Goal: Complete application form: Complete application form

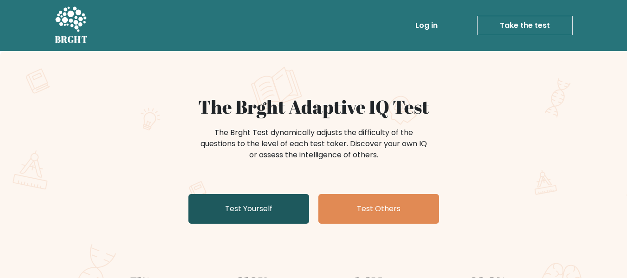
click at [259, 213] on link "Test Yourself" at bounding box center [248, 209] width 121 height 30
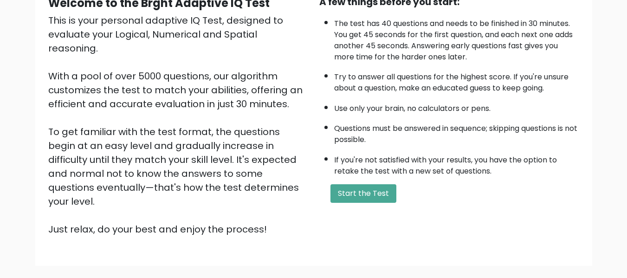
scroll to position [147, 0]
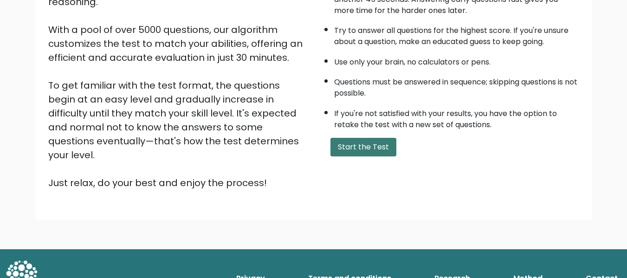
click at [362, 149] on button "Start the Test" at bounding box center [363, 147] width 66 height 19
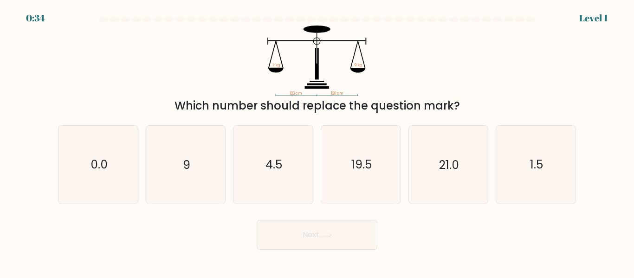
click at [316, 44] on icon "120 cm 120 cm ? kg 9 kg" at bounding box center [317, 61] width 278 height 71
click at [205, 155] on icon "9" at bounding box center [185, 164] width 77 height 77
click at [317, 142] on input "b. 9" at bounding box center [317, 140] width 0 height 2
radio input "true"
click at [324, 234] on icon at bounding box center [325, 234] width 13 height 5
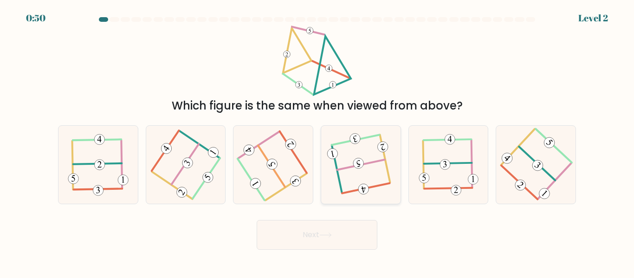
click at [364, 165] on icon at bounding box center [360, 165] width 61 height 62
click at [317, 142] on input "d." at bounding box center [317, 140] width 0 height 2
radio input "true"
click at [329, 231] on button "Next" at bounding box center [317, 235] width 121 height 30
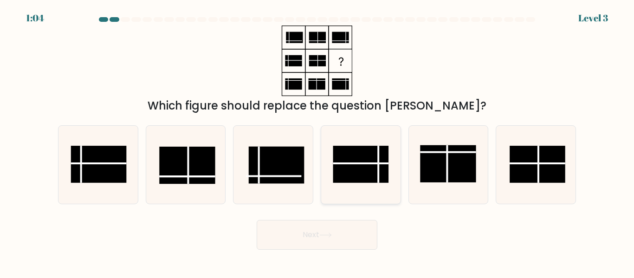
click at [358, 168] on rect at bounding box center [361, 164] width 56 height 37
click at [317, 142] on input "d." at bounding box center [317, 140] width 0 height 2
radio input "true"
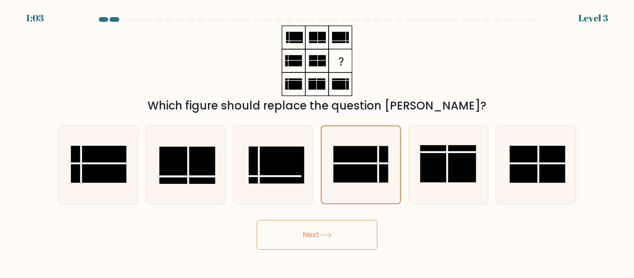
click at [354, 235] on button "Next" at bounding box center [317, 235] width 121 height 30
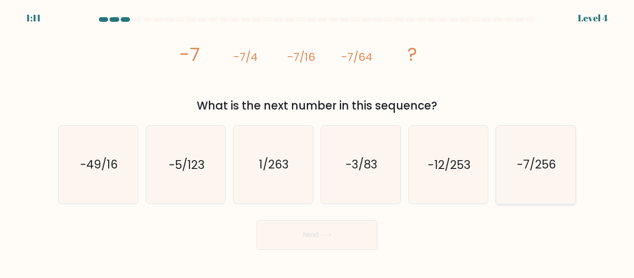
click at [527, 163] on text "-7/256" at bounding box center [536, 165] width 39 height 16
click at [317, 142] on input "f. -7/256" at bounding box center [317, 140] width 0 height 2
radio input "true"
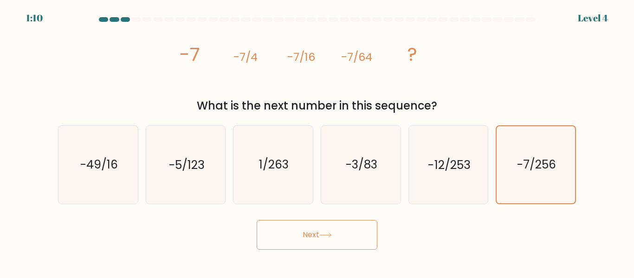
click at [338, 237] on button "Next" at bounding box center [317, 235] width 121 height 30
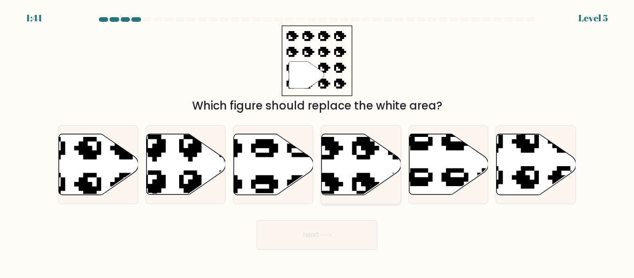
click at [348, 154] on icon at bounding box center [361, 164] width 79 height 61
click at [317, 142] on input "d." at bounding box center [317, 140] width 0 height 2
radio input "true"
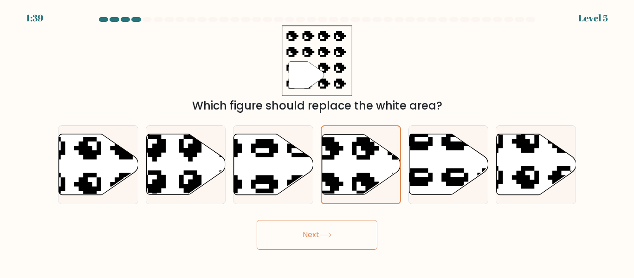
click at [328, 234] on icon at bounding box center [325, 234] width 13 height 5
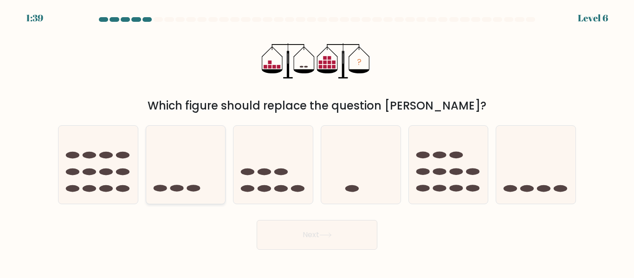
click at [216, 149] on icon at bounding box center [185, 164] width 79 height 65
click at [317, 142] on input "b." at bounding box center [317, 140] width 0 height 2
radio input "true"
click at [339, 244] on button "Next" at bounding box center [317, 235] width 121 height 30
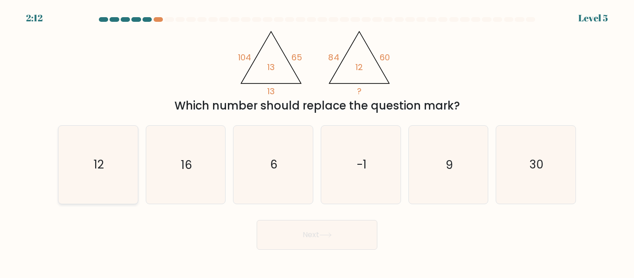
click at [112, 171] on icon "12" at bounding box center [97, 164] width 77 height 77
click at [317, 142] on input "a. 12" at bounding box center [317, 140] width 0 height 2
radio input "true"
click at [302, 232] on button "Next" at bounding box center [317, 235] width 121 height 30
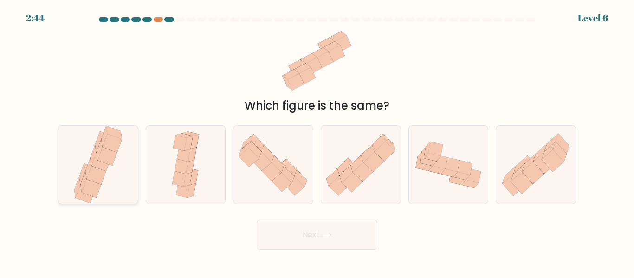
click at [110, 164] on icon at bounding box center [107, 156] width 19 height 19
click at [317, 142] on input "a." at bounding box center [317, 140] width 0 height 2
radio input "true"
click at [344, 243] on button "Next" at bounding box center [317, 235] width 121 height 30
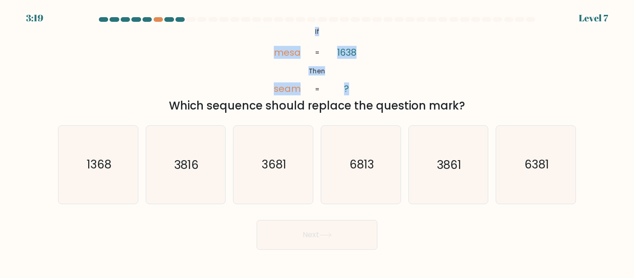
drag, startPoint x: 315, startPoint y: 30, endPoint x: 355, endPoint y: 76, distance: 61.2
click at [355, 76] on icon "@import url('https://fonts.googleapis.com/css?family=Abril+Fatface:400,100,100i…" at bounding box center [317, 61] width 115 height 71
click at [294, 63] on icon "@import url('https://fonts.googleapis.com/css?family=Abril+Fatface:400,100,100i…" at bounding box center [317, 61] width 115 height 71
click at [118, 159] on icon "1368" at bounding box center [97, 164] width 77 height 77
click at [317, 142] on input "a. 1368" at bounding box center [317, 140] width 0 height 2
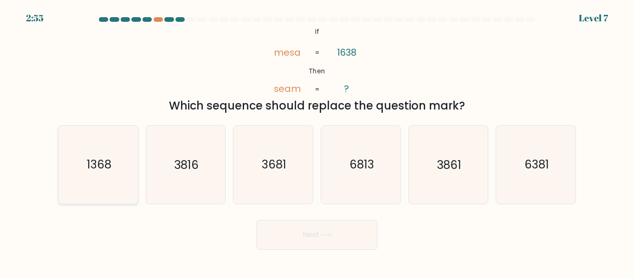
radio input "true"
click at [303, 233] on button "Next" at bounding box center [317, 235] width 121 height 30
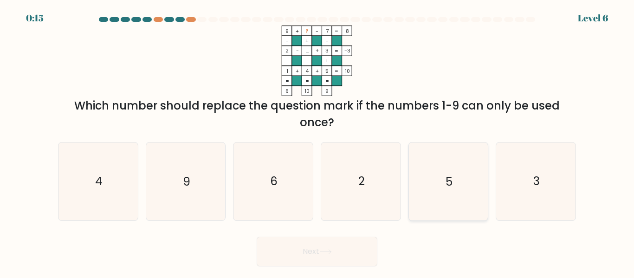
click at [447, 193] on icon "5" at bounding box center [447, 180] width 77 height 77
click at [317, 142] on input "e. 5" at bounding box center [317, 140] width 0 height 2
radio input "true"
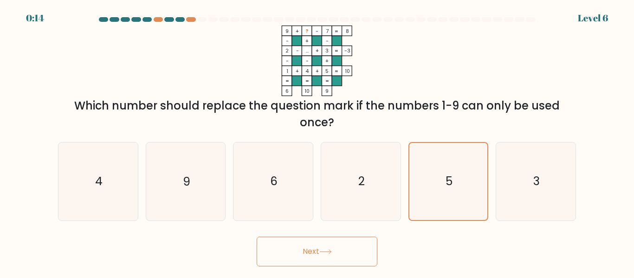
click at [332, 251] on icon at bounding box center [325, 251] width 13 height 5
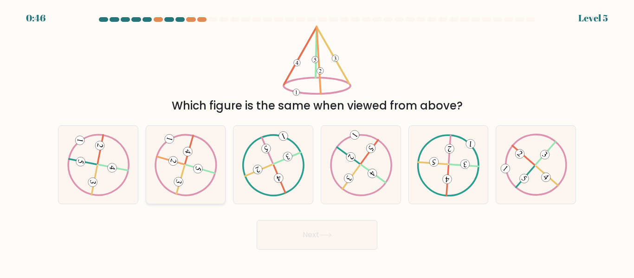
click at [193, 148] on icon at bounding box center [185, 165] width 63 height 62
click at [317, 142] on input "b." at bounding box center [317, 140] width 0 height 2
radio input "true"
click at [363, 233] on button "Next" at bounding box center [317, 235] width 121 height 30
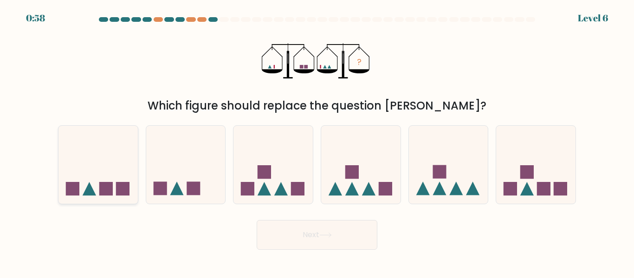
click at [84, 180] on icon at bounding box center [97, 164] width 79 height 65
click at [317, 142] on input "a." at bounding box center [317, 140] width 0 height 2
radio input "true"
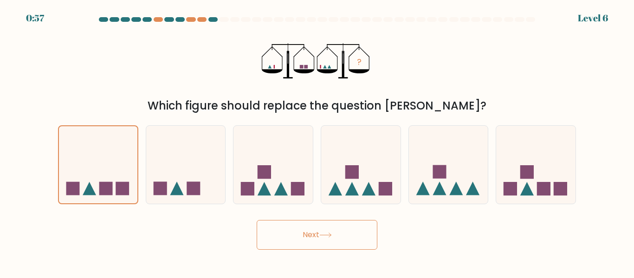
click at [361, 248] on button "Next" at bounding box center [317, 235] width 121 height 30
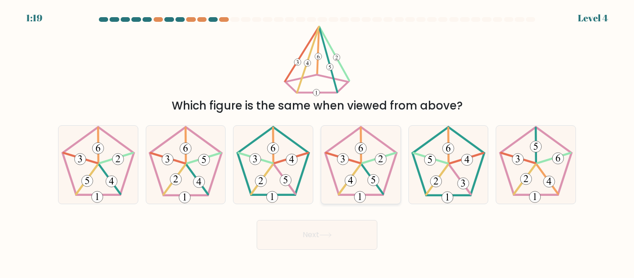
click at [357, 146] on 273 at bounding box center [361, 149] width 12 height 12
click at [317, 142] on input "d." at bounding box center [317, 140] width 0 height 2
radio input "true"
click at [342, 224] on button "Next" at bounding box center [317, 235] width 121 height 30
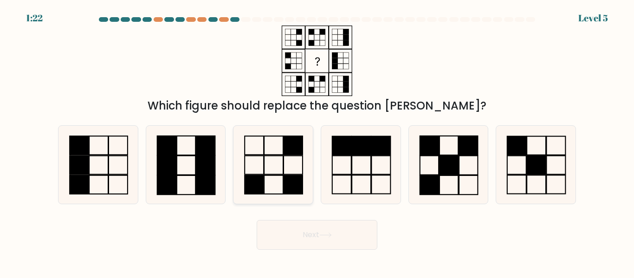
click at [298, 182] on rect at bounding box center [293, 184] width 19 height 19
click at [317, 142] on input "c." at bounding box center [317, 140] width 0 height 2
radio input "true"
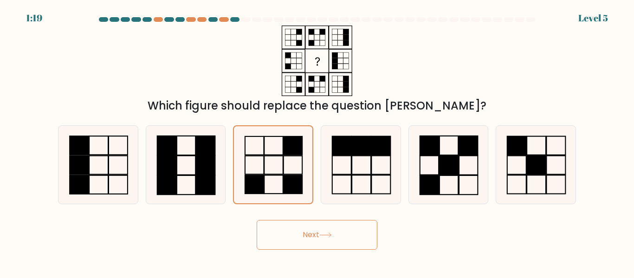
click at [311, 226] on button "Next" at bounding box center [317, 235] width 121 height 30
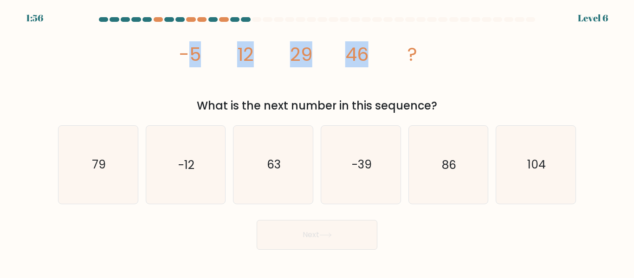
drag, startPoint x: 188, startPoint y: 54, endPoint x: 413, endPoint y: 58, distance: 225.1
click at [413, 58] on g "-5 12 29 46 ?" at bounding box center [298, 54] width 239 height 26
click at [413, 58] on tspan "?" at bounding box center [413, 54] width 10 height 26
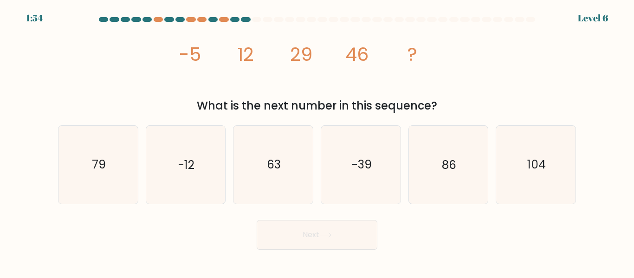
drag, startPoint x: 181, startPoint y: 49, endPoint x: 445, endPoint y: 107, distance: 270.3
click at [445, 107] on div "image/svg+xml -5 12 29 46 ? What is the next number in this sequence?" at bounding box center [316, 70] width 529 height 89
click at [281, 166] on icon "63" at bounding box center [272, 164] width 77 height 77
click at [317, 142] on input "c. 63" at bounding box center [317, 140] width 0 height 2
radio input "true"
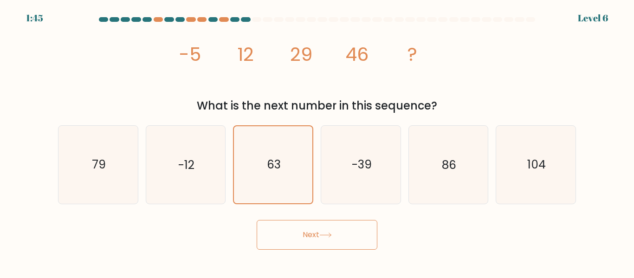
click at [319, 240] on button "Next" at bounding box center [317, 235] width 121 height 30
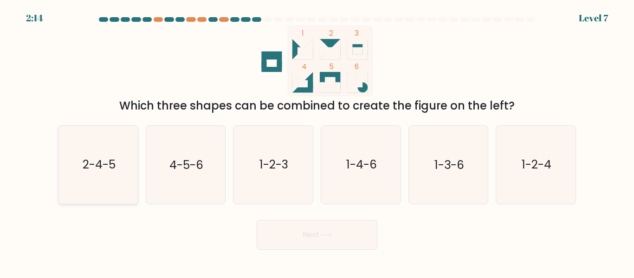
click at [120, 151] on icon "2-4-5" at bounding box center [97, 164] width 77 height 77
click at [317, 142] on input "a. 2-4-5" at bounding box center [317, 140] width 0 height 2
radio input "true"
click at [323, 232] on icon at bounding box center [325, 234] width 13 height 5
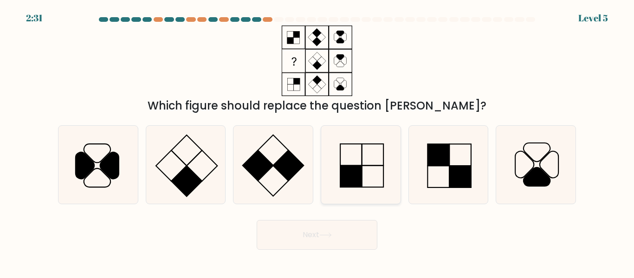
click at [355, 165] on rect at bounding box center [351, 155] width 22 height 22
click at [317, 142] on input "d." at bounding box center [317, 140] width 0 height 2
radio input "true"
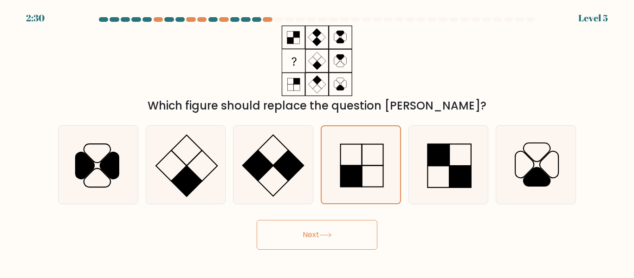
click at [324, 245] on button "Next" at bounding box center [317, 235] width 121 height 30
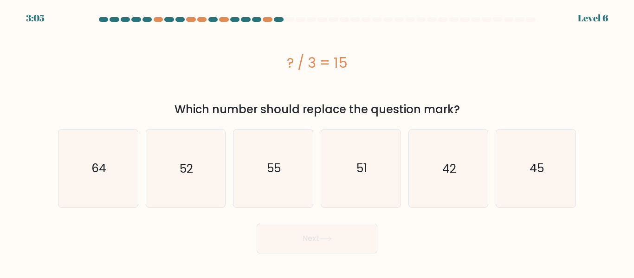
drag, startPoint x: 287, startPoint y: 60, endPoint x: 355, endPoint y: 58, distance: 67.8
click at [355, 58] on div "? / 3 = 15" at bounding box center [317, 62] width 518 height 21
click at [332, 58] on div "? / 3 = 15" at bounding box center [317, 62] width 518 height 21
click at [306, 71] on div "? / 3 = 15" at bounding box center [317, 62] width 518 height 21
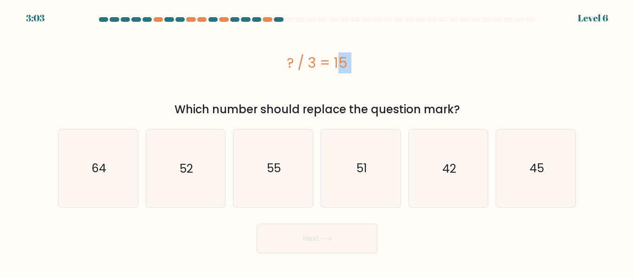
click at [306, 71] on div "? / 3 = 15" at bounding box center [317, 62] width 518 height 21
click at [505, 153] on icon "45" at bounding box center [535, 167] width 77 height 77
click at [317, 142] on input "f. 45" at bounding box center [317, 140] width 0 height 2
radio input "true"
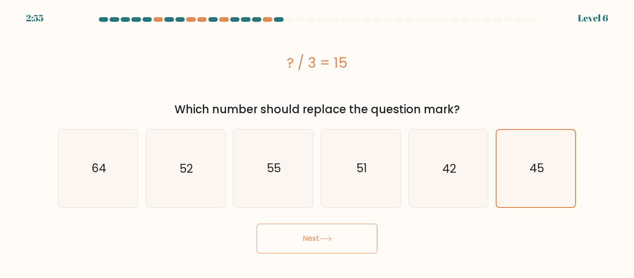
click at [343, 244] on button "Next" at bounding box center [317, 239] width 121 height 30
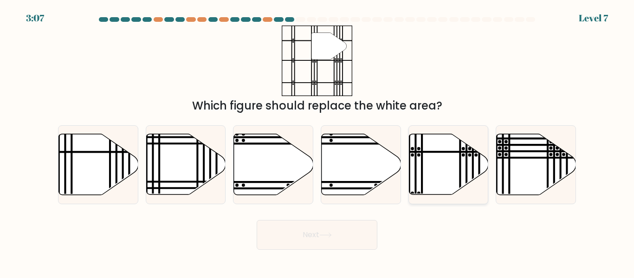
click at [453, 165] on icon at bounding box center [448, 164] width 79 height 61
click at [317, 142] on input "e." at bounding box center [317, 140] width 0 height 2
radio input "true"
click at [334, 230] on button "Next" at bounding box center [317, 235] width 121 height 30
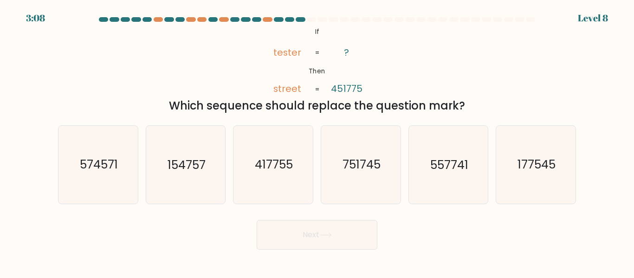
click at [289, 90] on tspan "street" at bounding box center [287, 89] width 28 height 13
drag, startPoint x: 310, startPoint y: 71, endPoint x: 370, endPoint y: 90, distance: 63.4
click at [370, 90] on icon "@import url('https://fonts.googleapis.com/css?family=Abril+Fatface:400,100,100i…" at bounding box center [317, 61] width 115 height 71
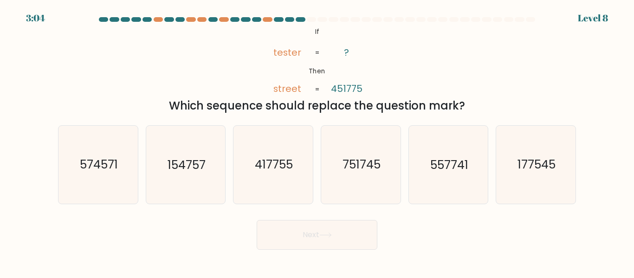
click at [293, 100] on div "Which sequence should replace the question mark?" at bounding box center [317, 105] width 507 height 17
click at [288, 90] on tspan "street" at bounding box center [287, 89] width 28 height 13
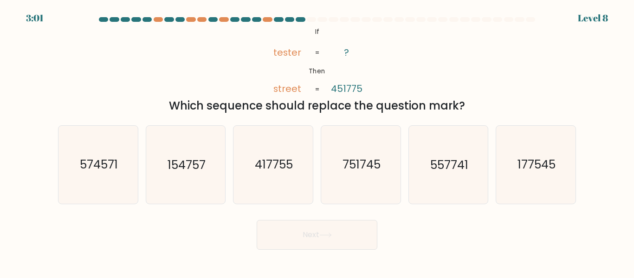
click at [287, 58] on tspan "tester" at bounding box center [287, 52] width 28 height 13
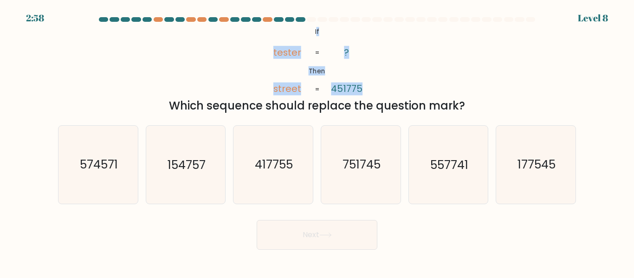
drag, startPoint x: 316, startPoint y: 27, endPoint x: 387, endPoint y: 70, distance: 83.2
click at [387, 70] on div "@import url('https://fonts.googleapis.com/css?family=Abril+Fatface:400,100,100i…" at bounding box center [316, 70] width 529 height 89
click at [333, 51] on icon "@import url('https://fonts.googleapis.com/css?family=Abril+Fatface:400,100,100i…" at bounding box center [317, 61] width 115 height 71
drag, startPoint x: 315, startPoint y: 31, endPoint x: 367, endPoint y: 84, distance: 74.5
click at [367, 84] on icon "@import url('https://fonts.googleapis.com/css?family=Abril+Fatface:400,100,100i…" at bounding box center [317, 61] width 115 height 71
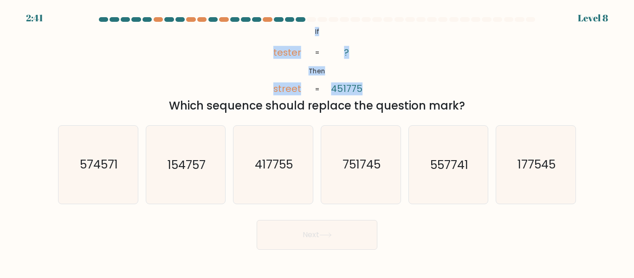
click at [362, 244] on button "Next" at bounding box center [317, 235] width 121 height 30
click at [419, 72] on div "@import url('https://fonts.googleapis.com/css?family=Abril+Fatface:400,100,100i…" at bounding box center [316, 70] width 529 height 89
click at [337, 90] on tspan "451775" at bounding box center [347, 89] width 32 height 13
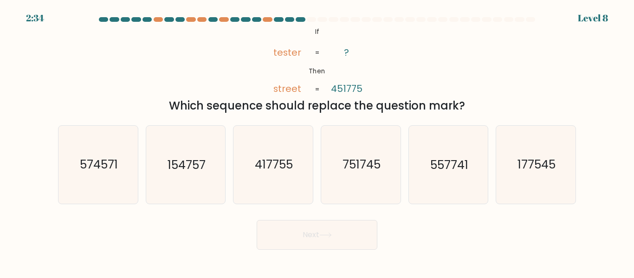
click at [297, 88] on tspan "street" at bounding box center [287, 89] width 28 height 13
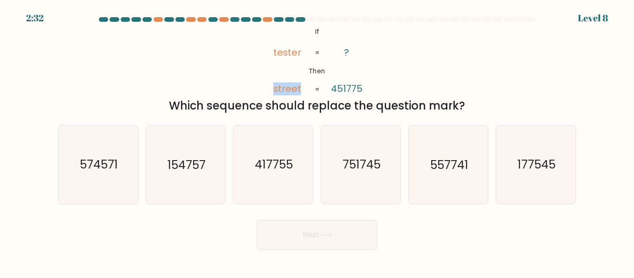
click at [277, 88] on tspan "street" at bounding box center [287, 89] width 28 height 13
drag, startPoint x: 272, startPoint y: 89, endPoint x: 362, endPoint y: 91, distance: 90.5
click at [362, 91] on icon "@import url('https://fonts.googleapis.com/css?family=Abril+Fatface:400,100,100i…" at bounding box center [317, 61] width 115 height 71
click at [402, 76] on div "@import url('https://fonts.googleapis.com/css?family=Abril+Fatface:400,100,100i…" at bounding box center [316, 70] width 529 height 89
click at [109, 172] on text "574571" at bounding box center [99, 165] width 38 height 16
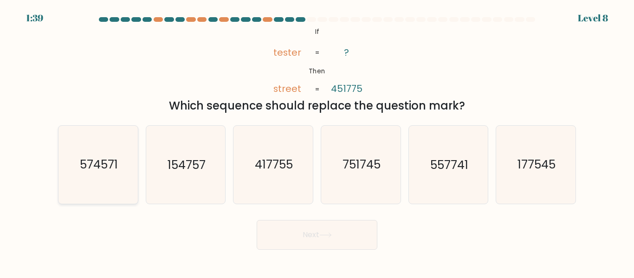
click at [317, 142] on input "a. 574571" at bounding box center [317, 140] width 0 height 2
radio input "true"
click at [329, 246] on button "Next" at bounding box center [317, 235] width 121 height 30
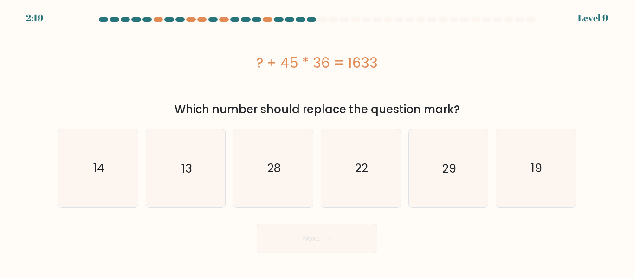
click at [301, 65] on div "? + 45 * 36 = 1633" at bounding box center [317, 62] width 518 height 21
click at [160, 169] on icon "13" at bounding box center [185, 167] width 77 height 77
click at [317, 142] on input "b. 13" at bounding box center [317, 140] width 0 height 2
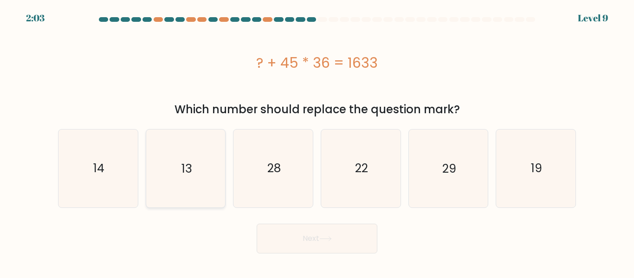
radio input "true"
click at [291, 243] on button "Next" at bounding box center [317, 239] width 121 height 30
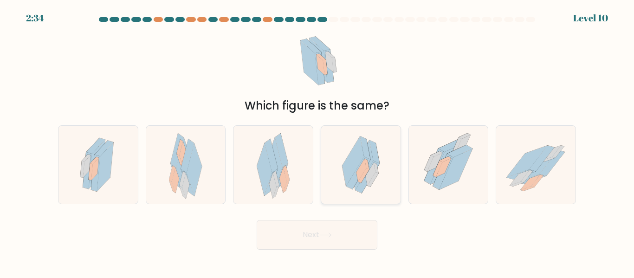
click at [383, 164] on icon at bounding box center [361, 164] width 56 height 77
click at [317, 142] on input "d." at bounding box center [317, 140] width 0 height 2
radio input "true"
click at [334, 228] on button "Next" at bounding box center [317, 235] width 121 height 30
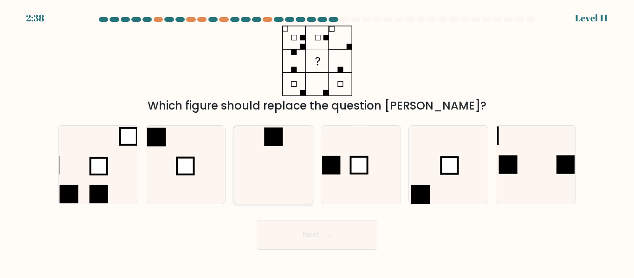
click at [302, 155] on icon at bounding box center [272, 164] width 77 height 77
click at [317, 142] on input "c." at bounding box center [317, 140] width 0 height 2
radio input "true"
click at [342, 243] on button "Next" at bounding box center [317, 235] width 121 height 30
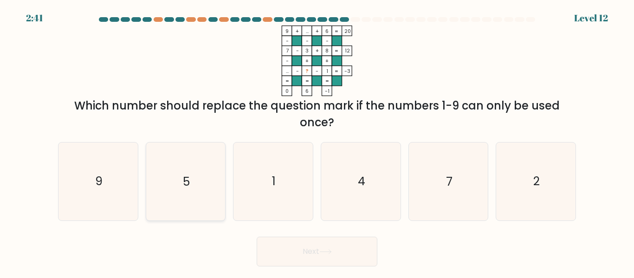
click at [202, 186] on icon "5" at bounding box center [185, 180] width 77 height 77
click at [317, 142] on input "b. 5" at bounding box center [317, 140] width 0 height 2
radio input "true"
click at [339, 262] on button "Next" at bounding box center [317, 252] width 121 height 30
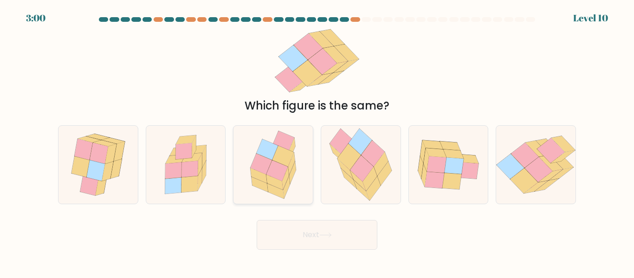
click at [311, 191] on div at bounding box center [273, 164] width 80 height 78
click at [317, 142] on input "c." at bounding box center [317, 140] width 0 height 2
radio input "true"
click at [323, 237] on icon at bounding box center [325, 234] width 13 height 5
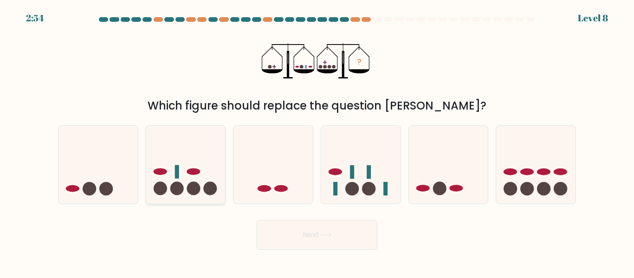
click at [224, 168] on icon at bounding box center [185, 164] width 79 height 65
click at [317, 142] on input "b." at bounding box center [317, 140] width 0 height 2
radio input "true"
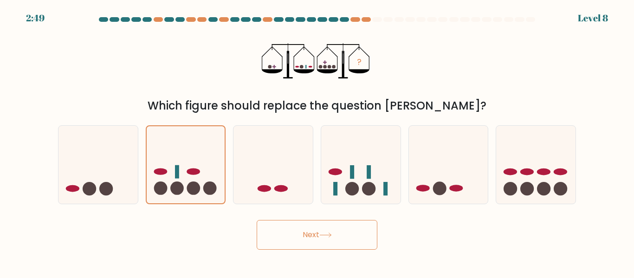
click at [344, 235] on button "Next" at bounding box center [317, 235] width 121 height 30
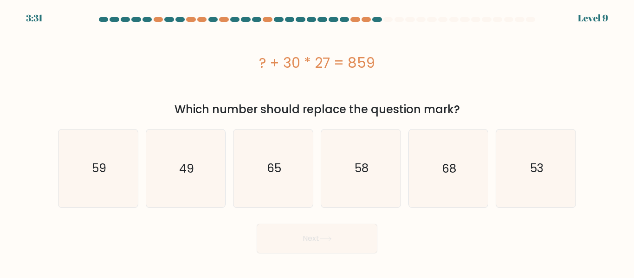
click at [283, 55] on div "? + 30 * 27 = 859" at bounding box center [317, 62] width 518 height 21
click at [322, 88] on div "? + 30 * 27 = 859" at bounding box center [317, 63] width 518 height 74
click at [319, 91] on div "? + 30 * 27 = 859" at bounding box center [317, 63] width 518 height 74
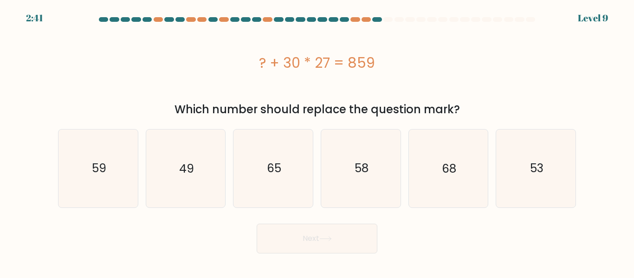
click at [267, 62] on div "? + 30 * 27 = 859" at bounding box center [317, 62] width 518 height 21
click at [275, 142] on icon "65" at bounding box center [272, 167] width 77 height 77
click at [317, 142] on input "c. 65" at bounding box center [317, 140] width 0 height 2
radio input "true"
click at [320, 247] on button "Next" at bounding box center [317, 239] width 121 height 30
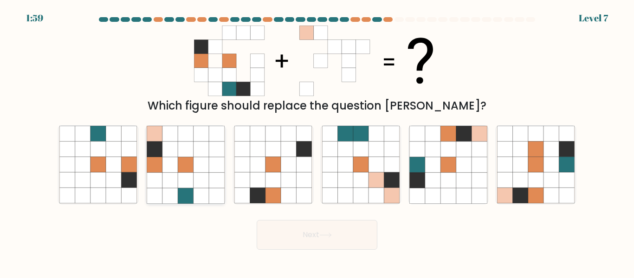
click at [195, 163] on icon at bounding box center [201, 164] width 15 height 15
click at [317, 142] on input "b." at bounding box center [317, 140] width 0 height 2
radio input "true"
click at [317, 225] on button "Next" at bounding box center [317, 235] width 121 height 30
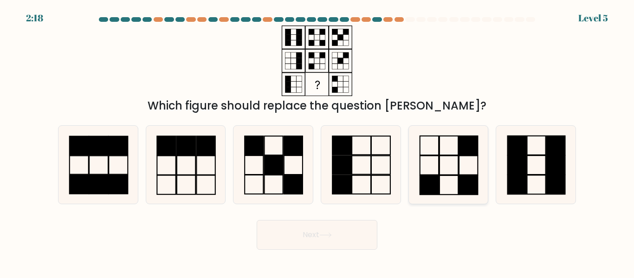
click at [425, 160] on icon at bounding box center [447, 164] width 77 height 77
click at [317, 142] on input "e." at bounding box center [317, 140] width 0 height 2
radio input "true"
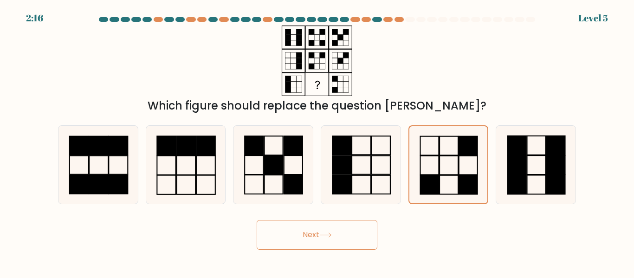
click at [323, 238] on button "Next" at bounding box center [317, 235] width 121 height 30
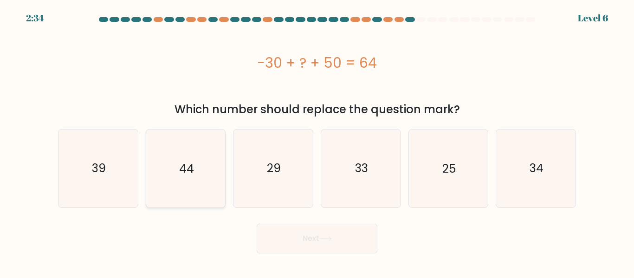
click at [197, 146] on icon "44" at bounding box center [185, 167] width 77 height 77
click at [317, 142] on input "b. 44" at bounding box center [317, 140] width 0 height 2
radio input "true"
click at [301, 235] on button "Next" at bounding box center [317, 239] width 121 height 30
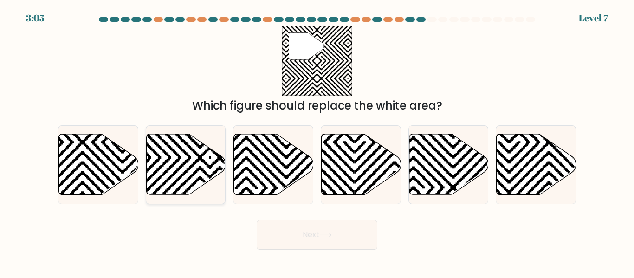
click at [163, 164] on icon at bounding box center [210, 198] width 160 height 160
click at [317, 142] on input "b." at bounding box center [317, 140] width 0 height 2
radio input "true"
click at [308, 231] on button "Next" at bounding box center [317, 235] width 121 height 30
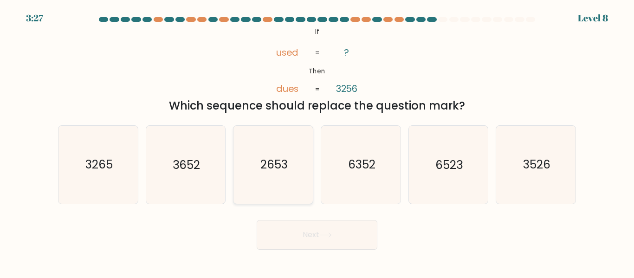
click at [274, 156] on icon "2653" at bounding box center [272, 164] width 77 height 77
click at [317, 142] on input "c. 2653" at bounding box center [317, 140] width 0 height 2
radio input "true"
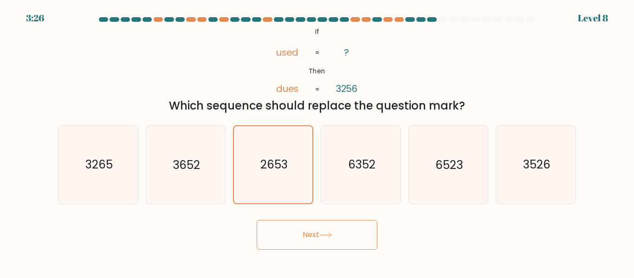
click at [303, 237] on button "Next" at bounding box center [317, 235] width 121 height 30
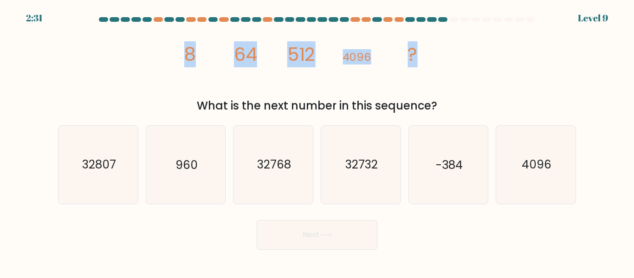
drag, startPoint x: 161, startPoint y: 56, endPoint x: 472, endPoint y: 56, distance: 311.4
click at [472, 56] on div "image/svg+xml 8 64 512 4096 ? What is the next number in this sequence?" at bounding box center [316, 70] width 529 height 89
copy g "8 64 512 4096 ?"
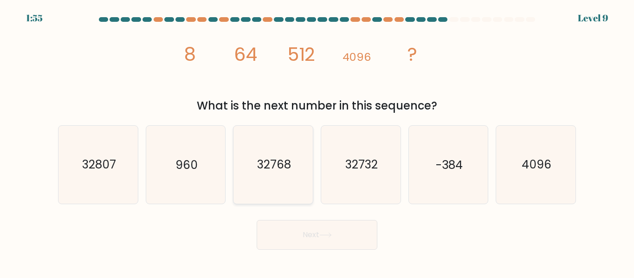
click at [245, 177] on icon "32768" at bounding box center [272, 164] width 77 height 77
click at [317, 142] on input "c. 32768" at bounding box center [317, 140] width 0 height 2
radio input "true"
click at [280, 229] on button "Next" at bounding box center [317, 235] width 121 height 30
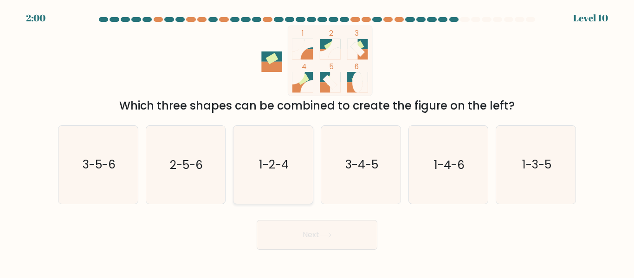
click at [301, 149] on icon "1-2-4" at bounding box center [272, 164] width 77 height 77
click at [317, 142] on input "c. 1-2-4" at bounding box center [317, 140] width 0 height 2
radio input "true"
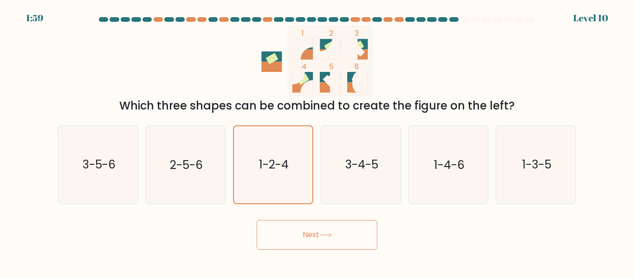
click at [307, 229] on button "Next" at bounding box center [317, 235] width 121 height 30
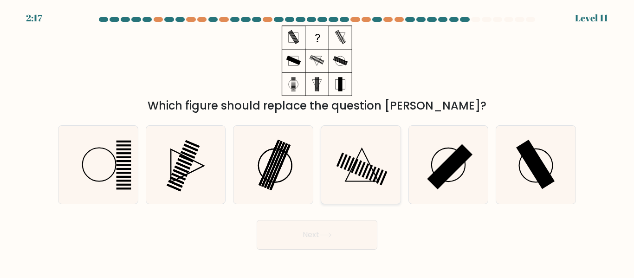
click at [360, 161] on icon at bounding box center [360, 164] width 77 height 77
click at [317, 142] on input "d." at bounding box center [317, 140] width 0 height 2
radio input "true"
click at [321, 231] on button "Next" at bounding box center [317, 235] width 121 height 30
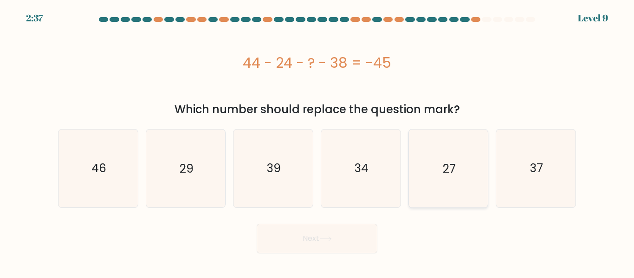
click at [461, 151] on icon "27" at bounding box center [447, 167] width 77 height 77
click at [317, 142] on input "e. 27" at bounding box center [317, 140] width 0 height 2
radio input "true"
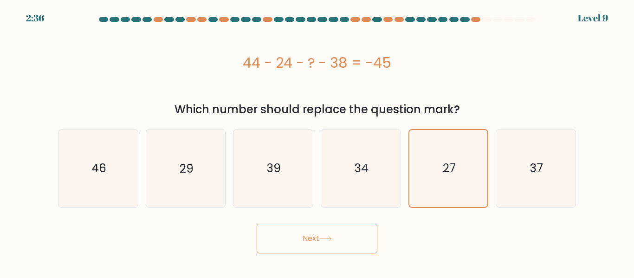
click at [294, 248] on button "Next" at bounding box center [317, 239] width 121 height 30
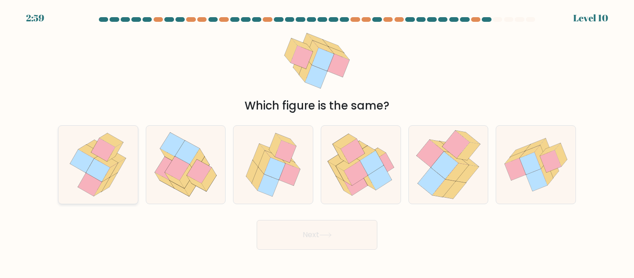
click at [82, 169] on icon at bounding box center [82, 160] width 24 height 23
click at [317, 142] on input "a." at bounding box center [317, 140] width 0 height 2
radio input "true"
click at [347, 237] on button "Next" at bounding box center [317, 235] width 121 height 30
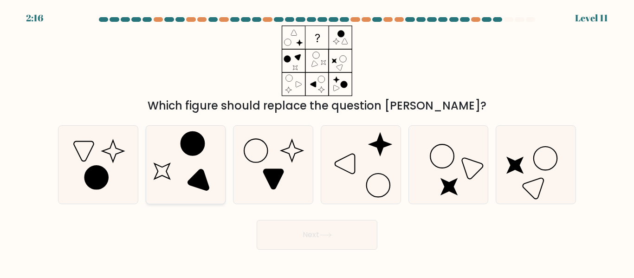
click at [197, 159] on icon at bounding box center [185, 164] width 77 height 77
click at [317, 142] on input "b." at bounding box center [317, 140] width 0 height 2
radio input "true"
click at [295, 169] on icon at bounding box center [272, 164] width 77 height 77
click at [317, 142] on input "c." at bounding box center [317, 140] width 0 height 2
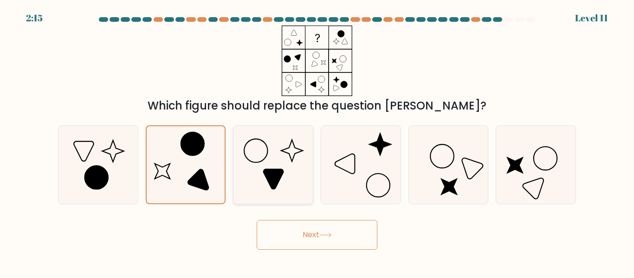
radio input "true"
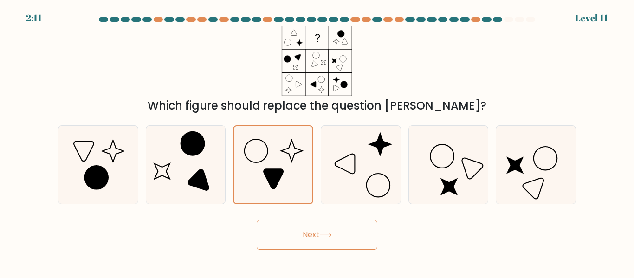
click at [331, 236] on icon at bounding box center [325, 234] width 13 height 5
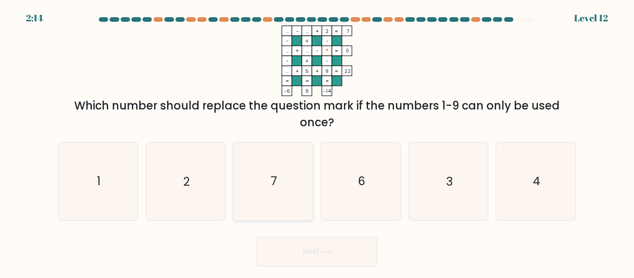
click at [295, 162] on icon "7" at bounding box center [272, 180] width 77 height 77
click at [317, 142] on input "c. 7" at bounding box center [317, 140] width 0 height 2
radio input "true"
click at [332, 255] on button "Next" at bounding box center [317, 252] width 121 height 30
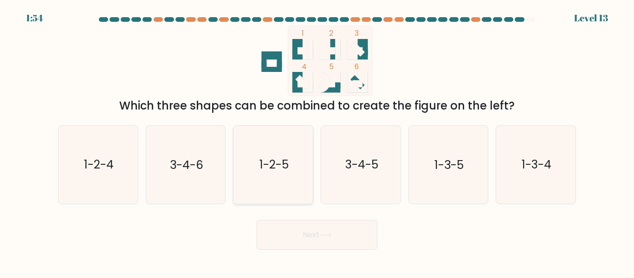
click at [313, 180] on div "1-2-5" at bounding box center [273, 164] width 80 height 78
click at [317, 142] on input "c. 1-2-5" at bounding box center [317, 140] width 0 height 2
radio input "true"
click at [320, 230] on button "Next" at bounding box center [317, 235] width 121 height 30
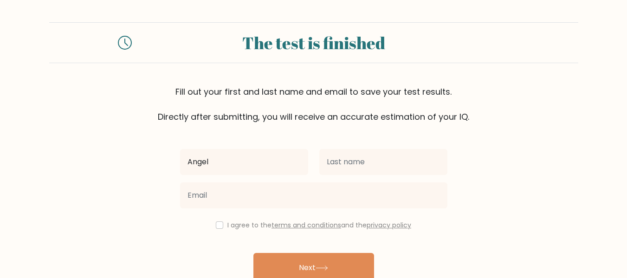
type input "Angel"
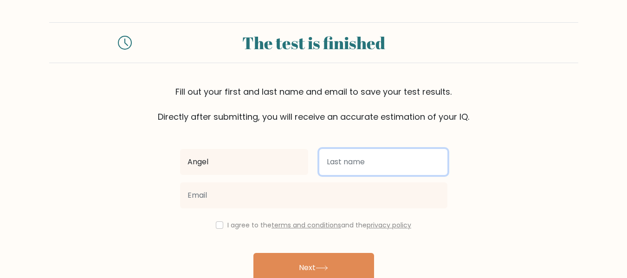
click at [375, 160] on input "text" at bounding box center [383, 162] width 128 height 26
type input "[PERSON_NAME]"
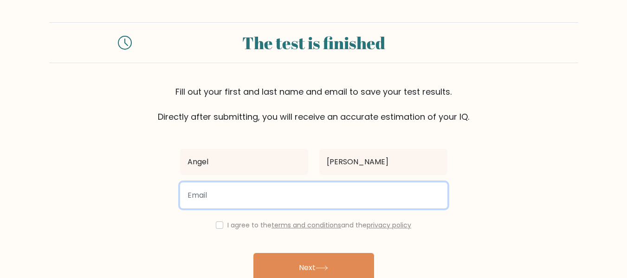
click at [326, 197] on input "email" at bounding box center [313, 195] width 267 height 26
type input "aynglpnd@gmail.com"
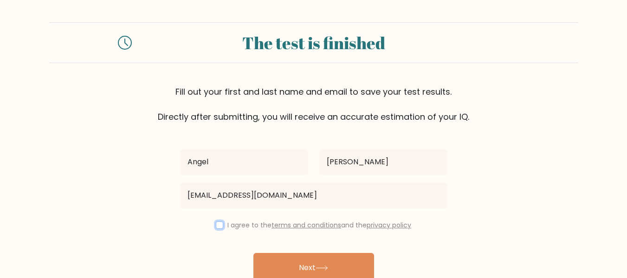
click at [216, 226] on input "checkbox" at bounding box center [219, 224] width 7 height 7
checkbox input "true"
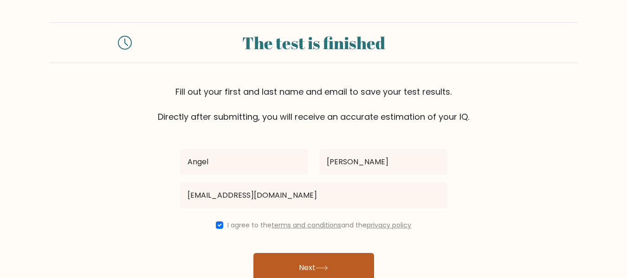
click at [279, 265] on button "Next" at bounding box center [313, 268] width 121 height 30
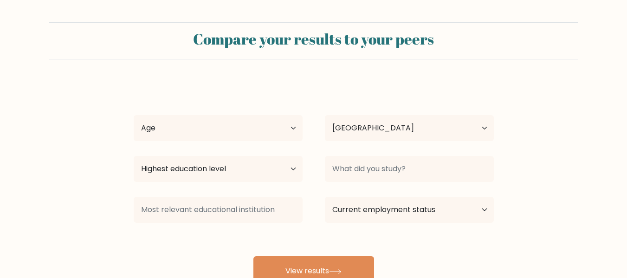
select select "PH"
click at [229, 130] on select "Age Under [DEMOGRAPHIC_DATA] [DEMOGRAPHIC_DATA] [DEMOGRAPHIC_DATA] [DEMOGRAPHIC…" at bounding box center [218, 128] width 169 height 26
select select "18_24"
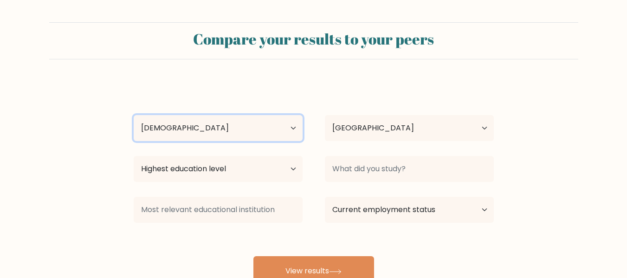
click at [134, 115] on select "Age Under 18 years old 18-24 years old 25-34 years old 35-44 years old 45-54 ye…" at bounding box center [218, 128] width 169 height 26
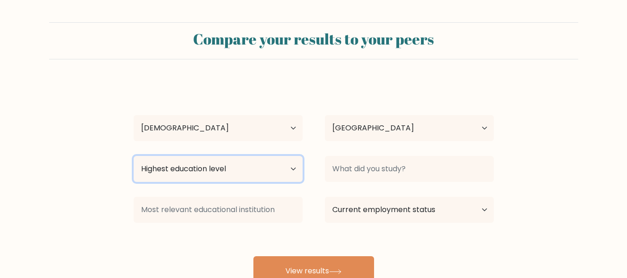
click at [248, 174] on select "Highest education level No schooling Primary Lower Secondary Upper Secondary Oc…" at bounding box center [218, 169] width 169 height 26
select select "bachelors_degree"
click at [134, 156] on select "Highest education level No schooling Primary Lower Secondary Upper Secondary Oc…" at bounding box center [218, 169] width 169 height 26
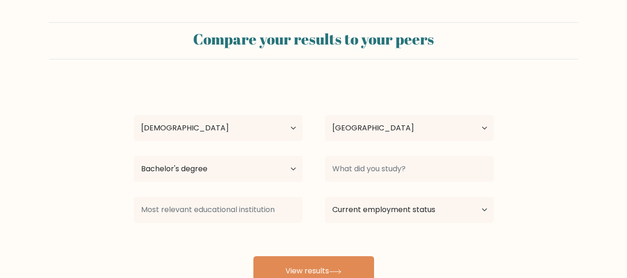
click at [378, 182] on div at bounding box center [409, 168] width 191 height 33
click at [422, 218] on select "Current employment status Employed Student Retired Other / prefer not to answer" at bounding box center [409, 210] width 169 height 26
select select "other"
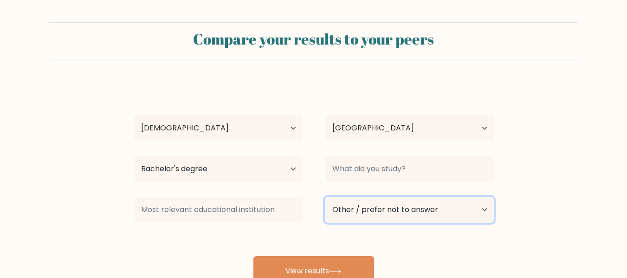
click at [325, 197] on select "Current employment status Employed Student Retired Other / prefer not to answer" at bounding box center [409, 210] width 169 height 26
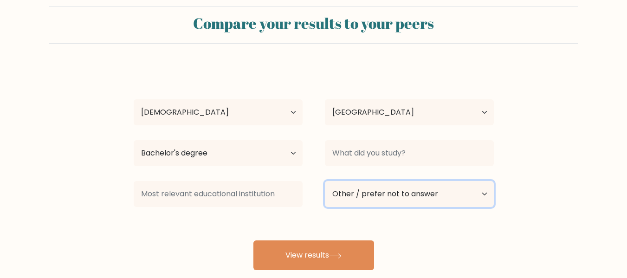
scroll to position [31, 0]
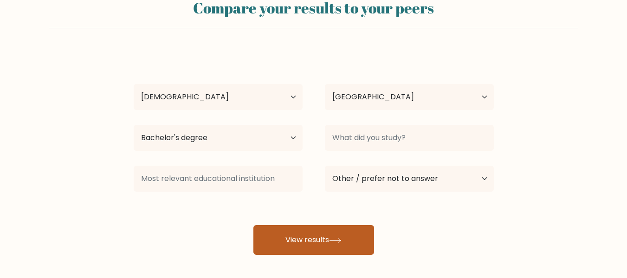
click at [345, 242] on button "View results" at bounding box center [313, 240] width 121 height 30
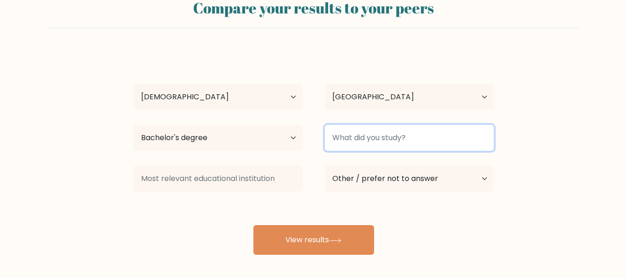
click at [365, 135] on input at bounding box center [409, 138] width 169 height 26
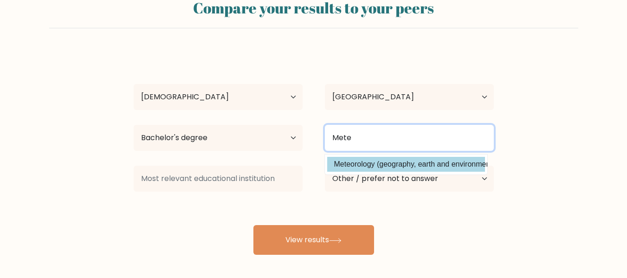
type input "Mete"
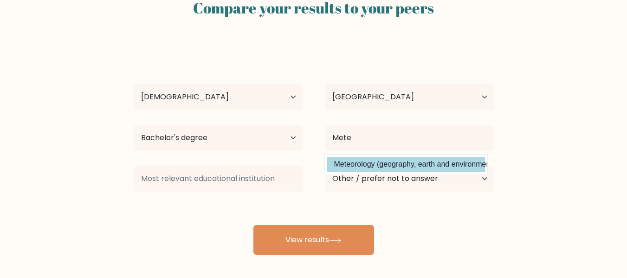
click at [371, 166] on div "Angel Pineda Age Under 18 years old 18-24 years old 25-34 years old 35-44 years…" at bounding box center [313, 153] width 371 height 204
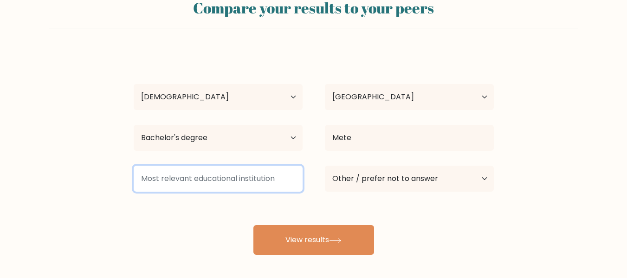
click at [236, 175] on input at bounding box center [218, 179] width 169 height 26
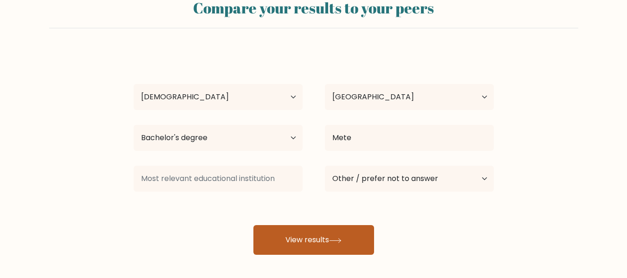
click at [310, 231] on button "View results" at bounding box center [313, 240] width 121 height 30
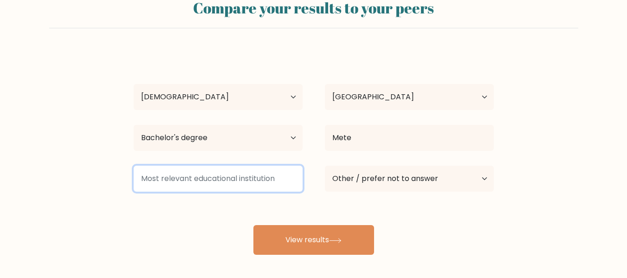
click at [254, 184] on input at bounding box center [218, 179] width 169 height 26
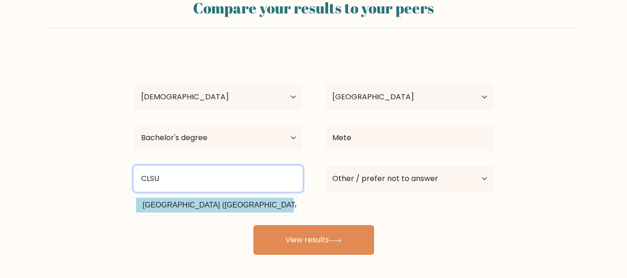
type input "CLSU"
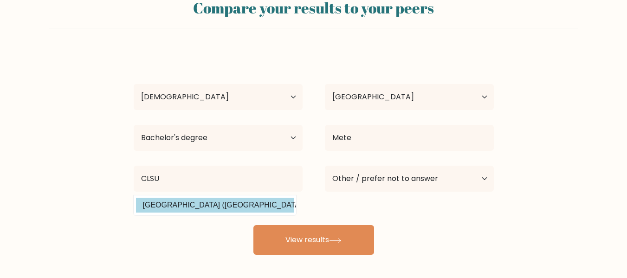
click at [271, 212] on div "Angel Pineda Age Under 18 years old 18-24 years old 25-34 years old 35-44 years…" at bounding box center [313, 153] width 371 height 204
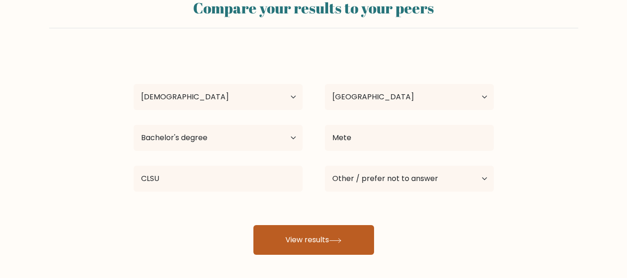
click at [291, 238] on button "View results" at bounding box center [313, 240] width 121 height 30
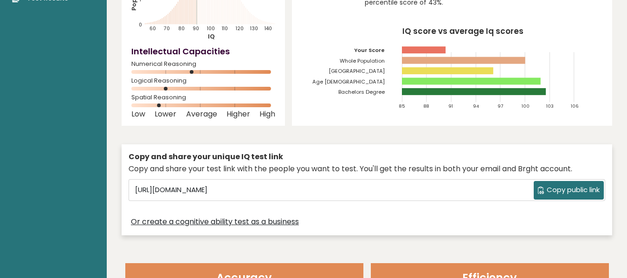
scroll to position [129, 0]
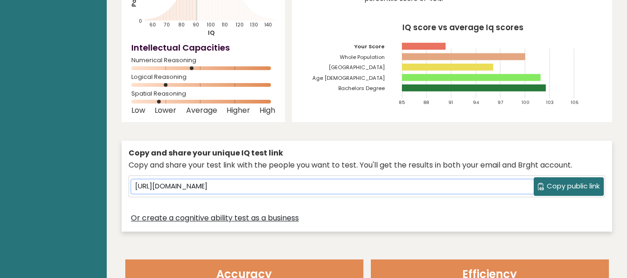
click at [265, 188] on input "[URL][DOMAIN_NAME]" at bounding box center [332, 187] width 402 height 14
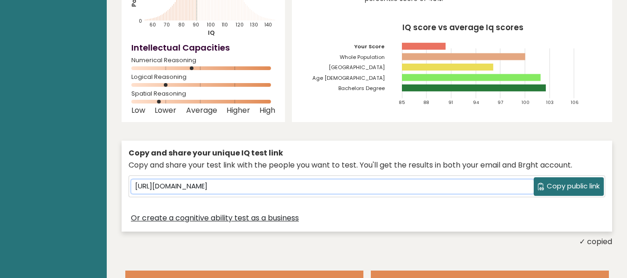
click at [265, 188] on input "[URL][DOMAIN_NAME]" at bounding box center [332, 187] width 402 height 14
